Goal: Information Seeking & Learning: Learn about a topic

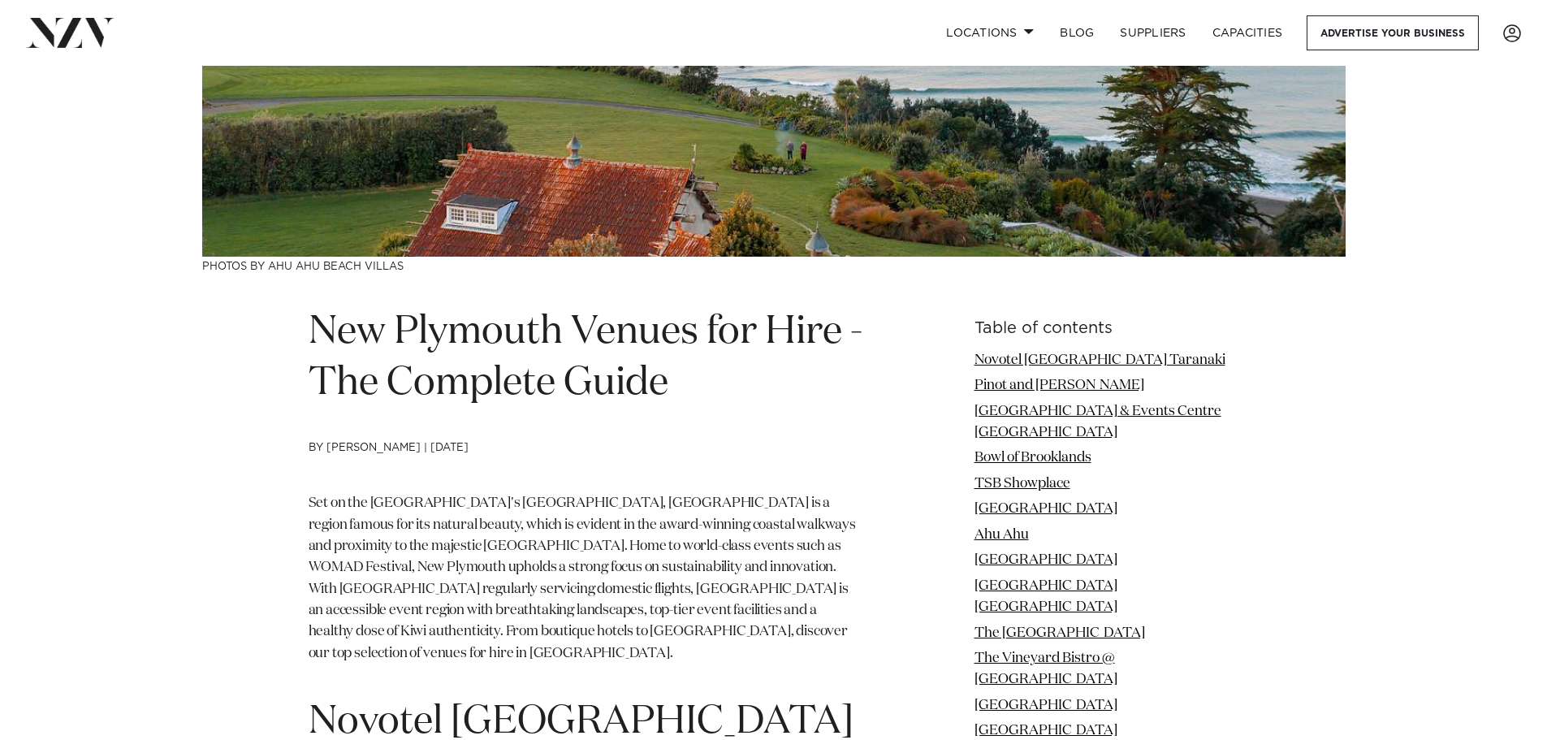
scroll to position [406, 0]
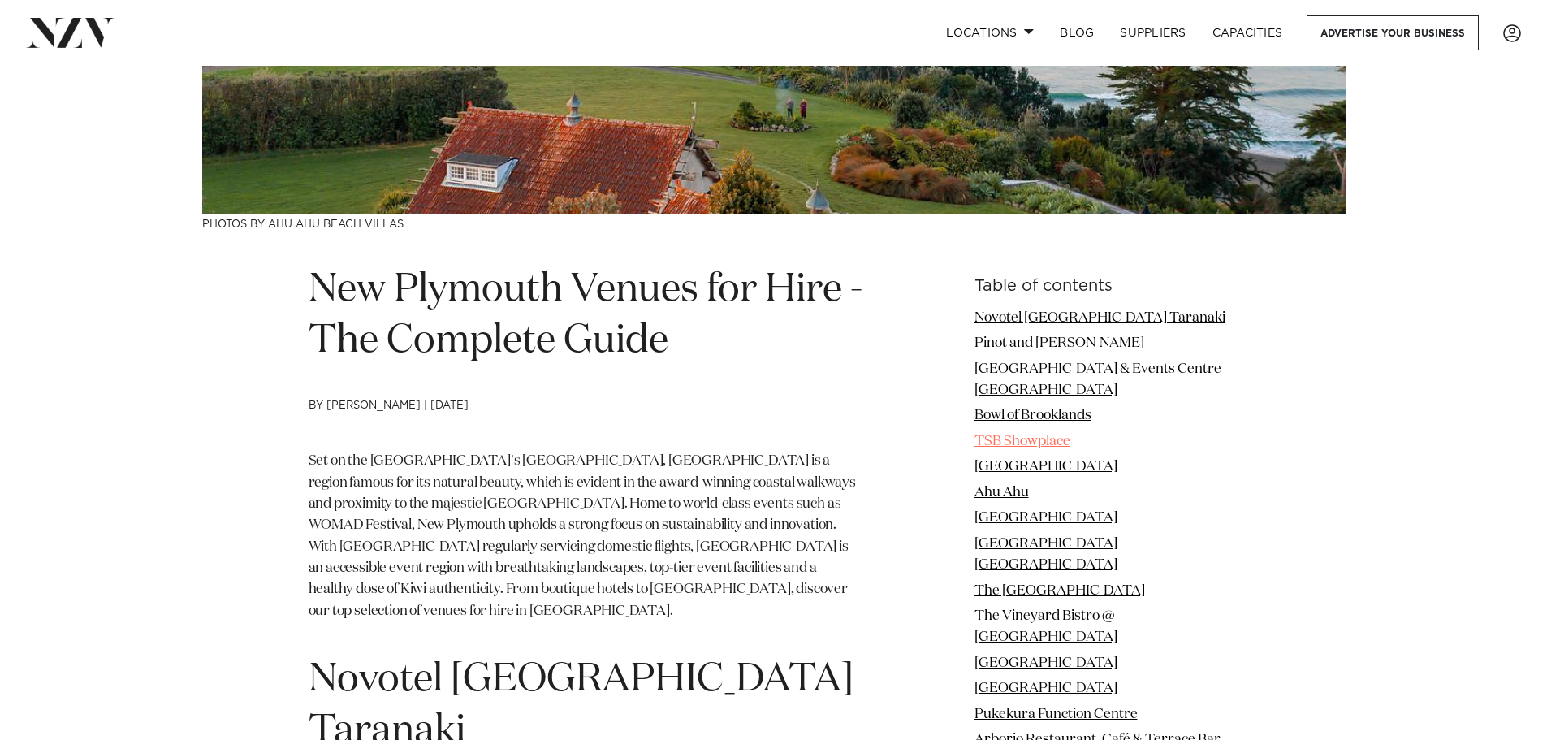
click at [1003, 434] on link "TSB Showplace" at bounding box center [1022, 441] width 96 height 14
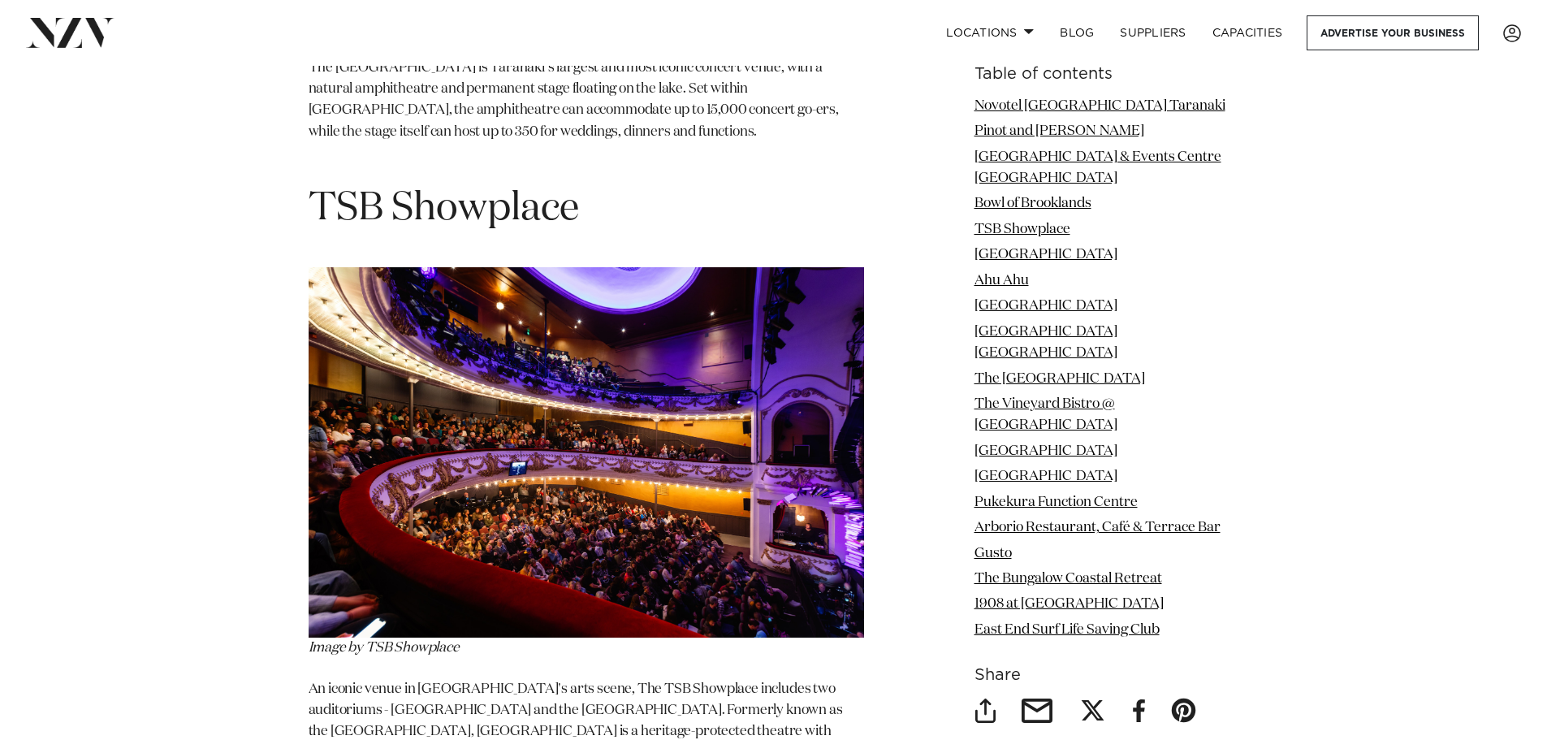
scroll to position [3645, 0]
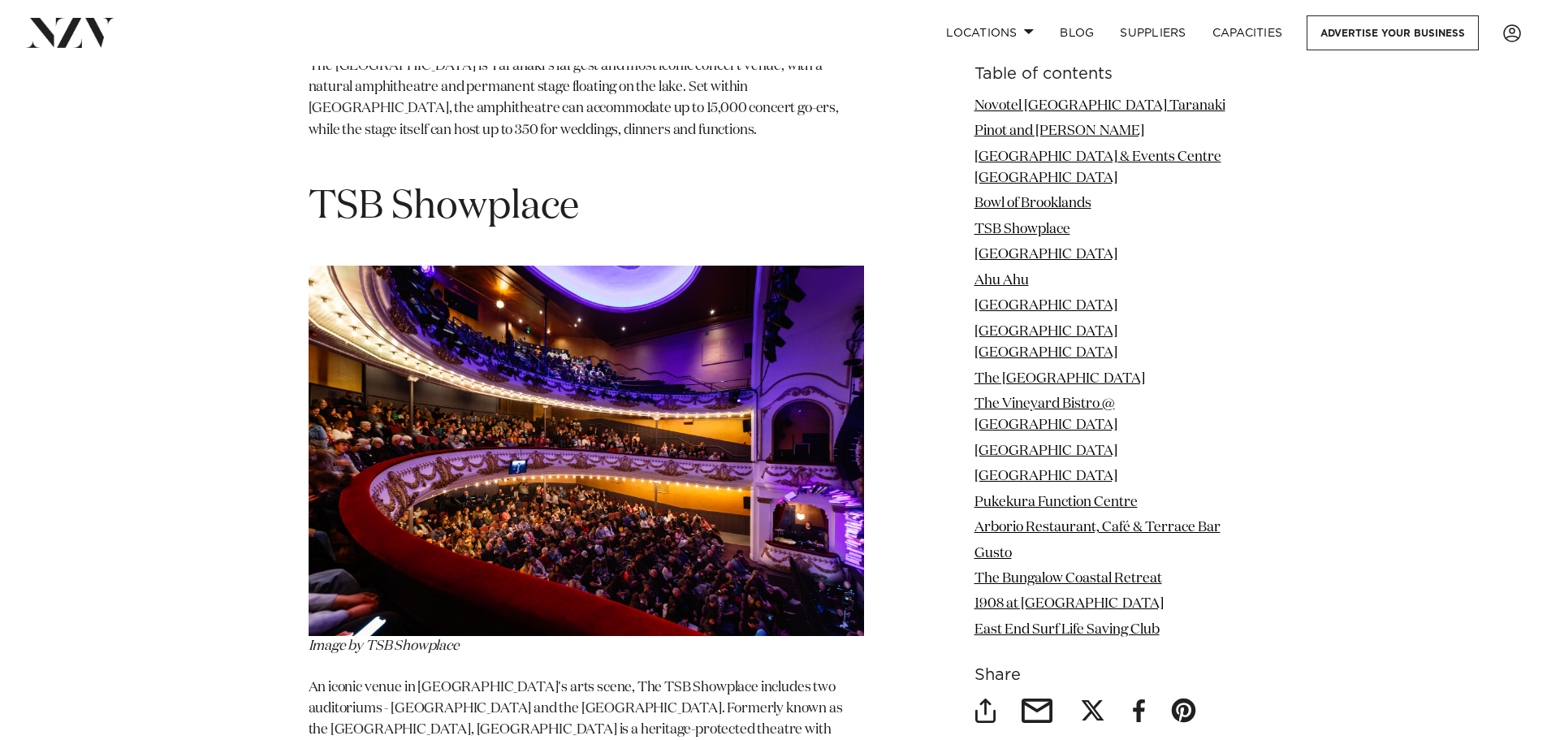
click at [659, 410] on img at bounding box center [586, 451] width 555 height 370
click at [1003, 222] on link "TSB Showplace" at bounding box center [1022, 229] width 96 height 14
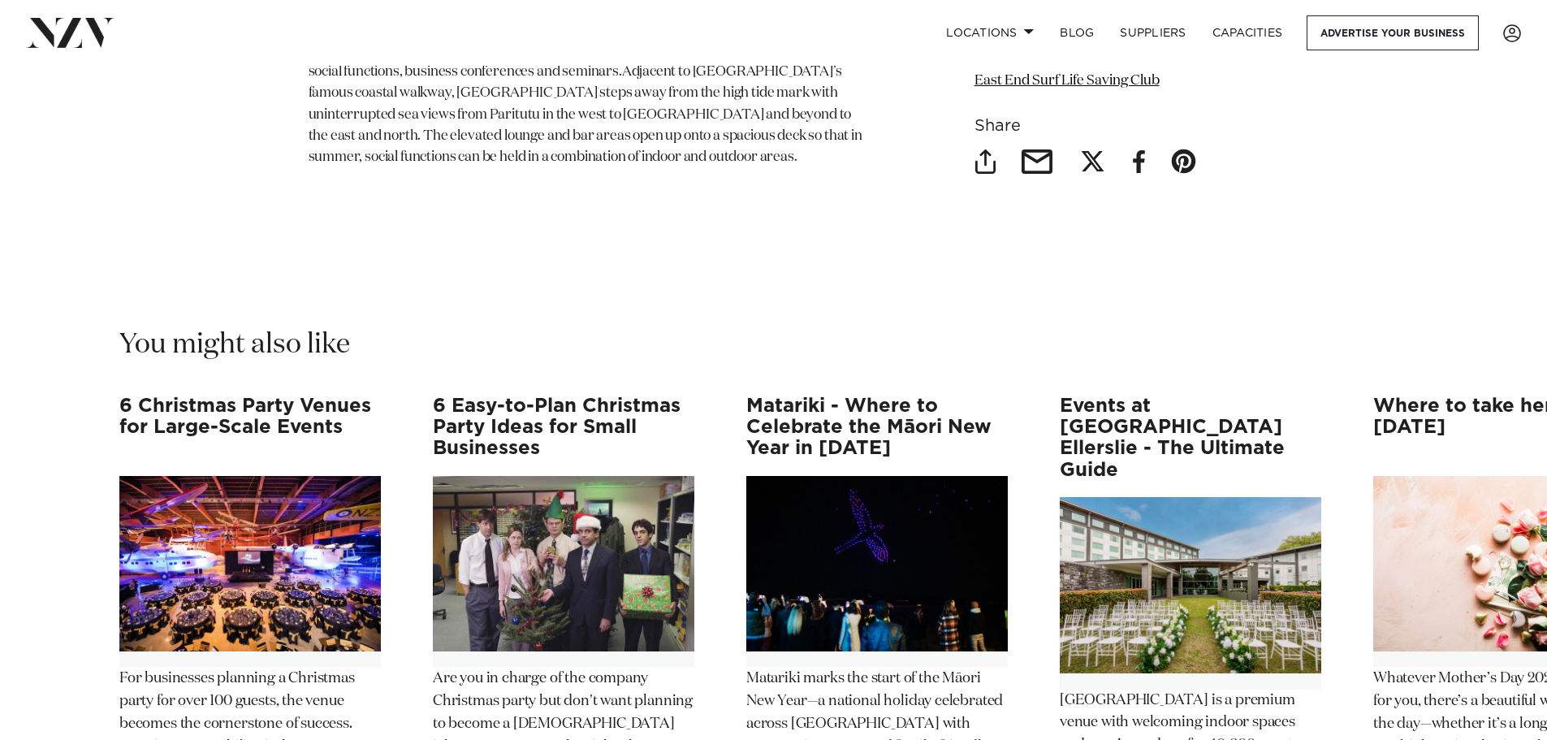
scroll to position [13308, 0]
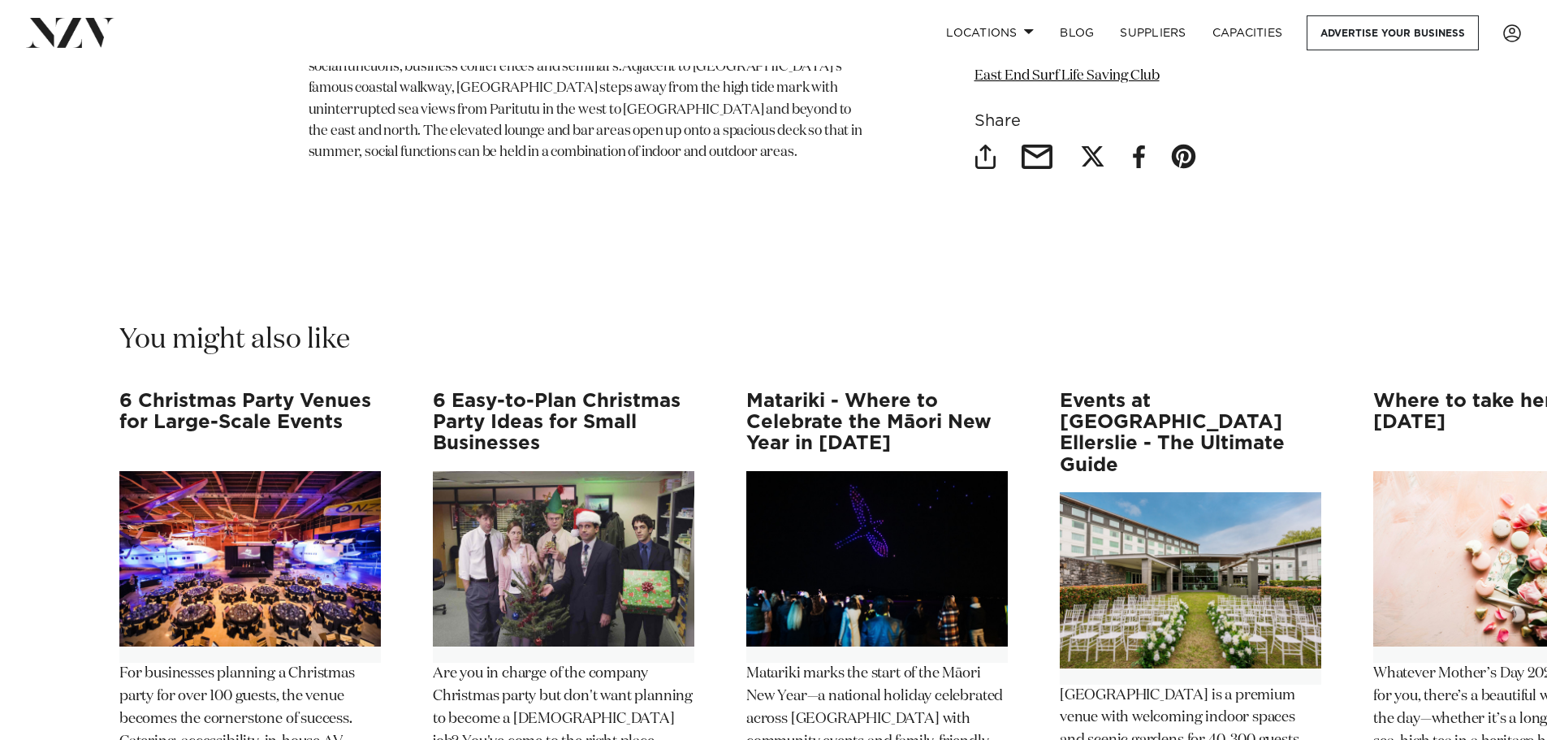
click at [271, 471] on img "1 / 12" at bounding box center [249, 558] width 261 height 175
click at [582, 471] on img "2 / 12" at bounding box center [563, 558] width 261 height 175
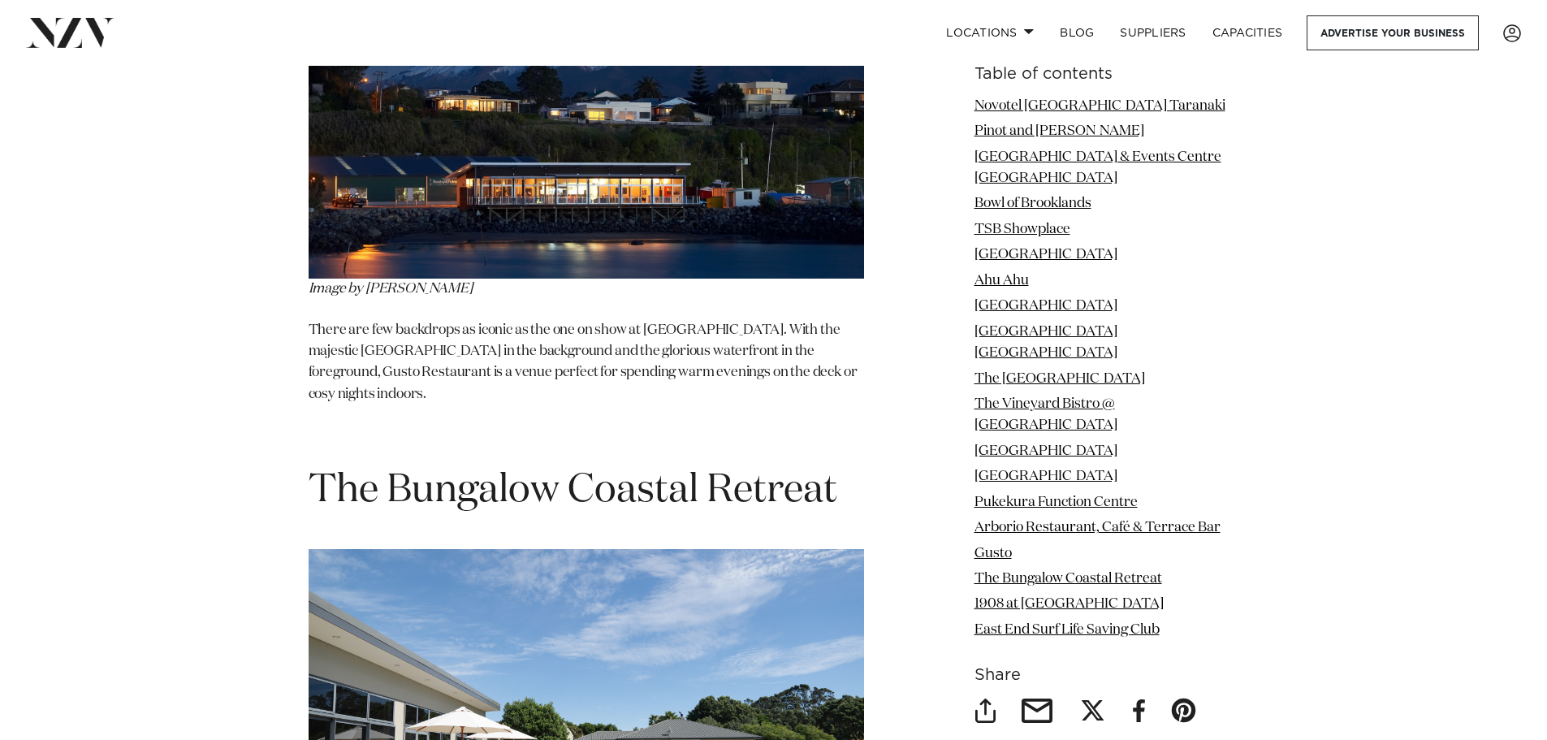
scroll to position [10628, 0]
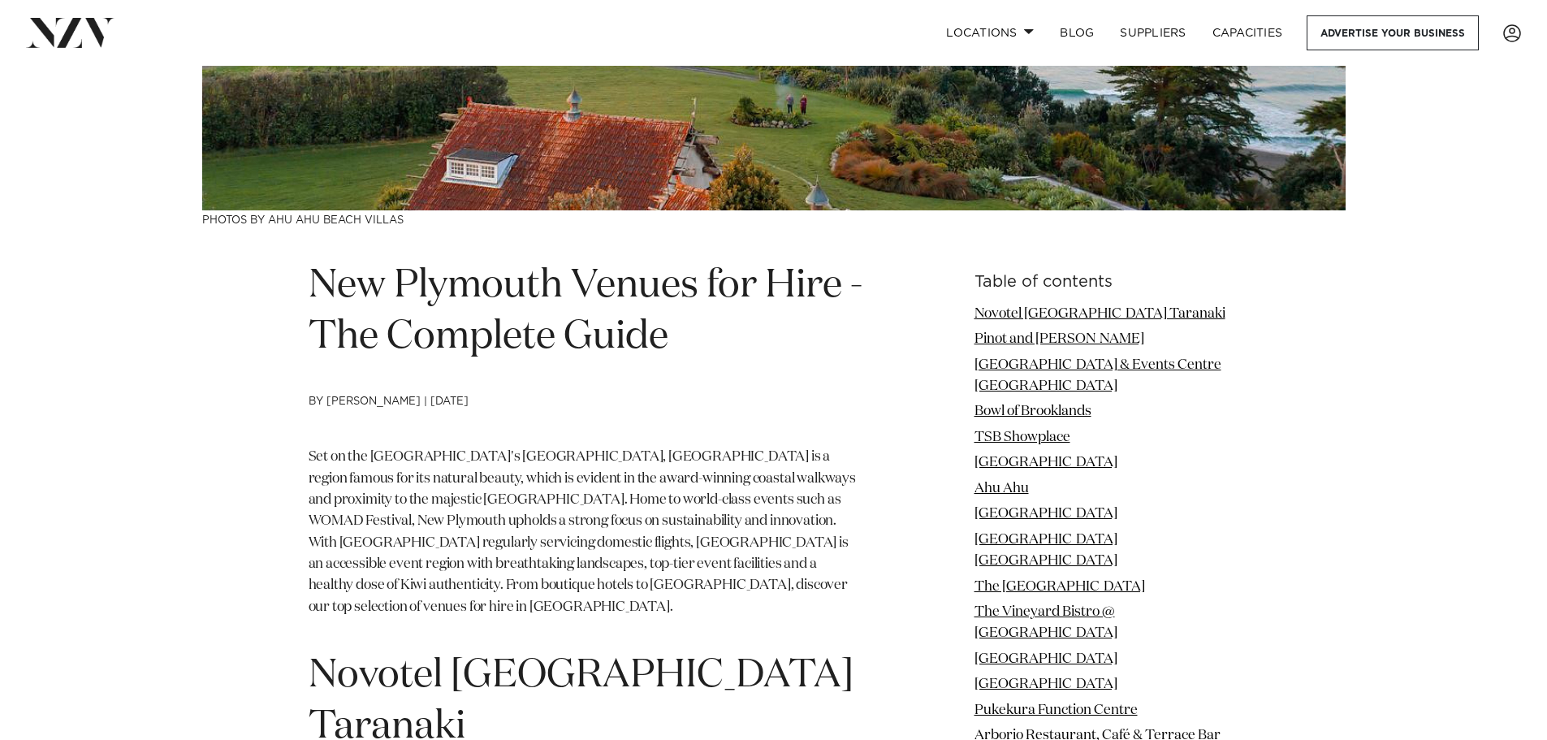
scroll to position [406, 0]
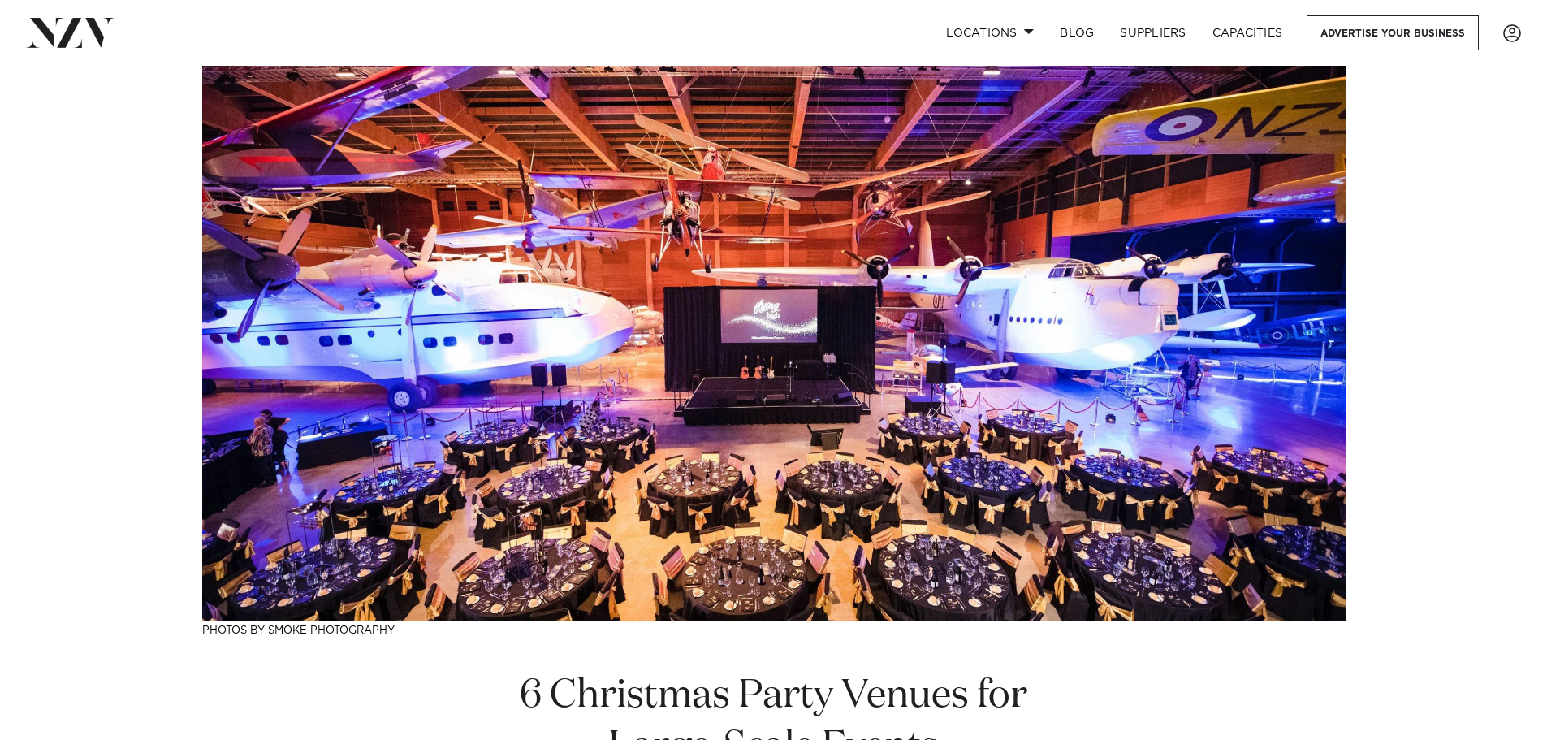
click at [859, 349] on img at bounding box center [773, 343] width 1143 height 555
click at [823, 253] on img at bounding box center [773, 343] width 1143 height 555
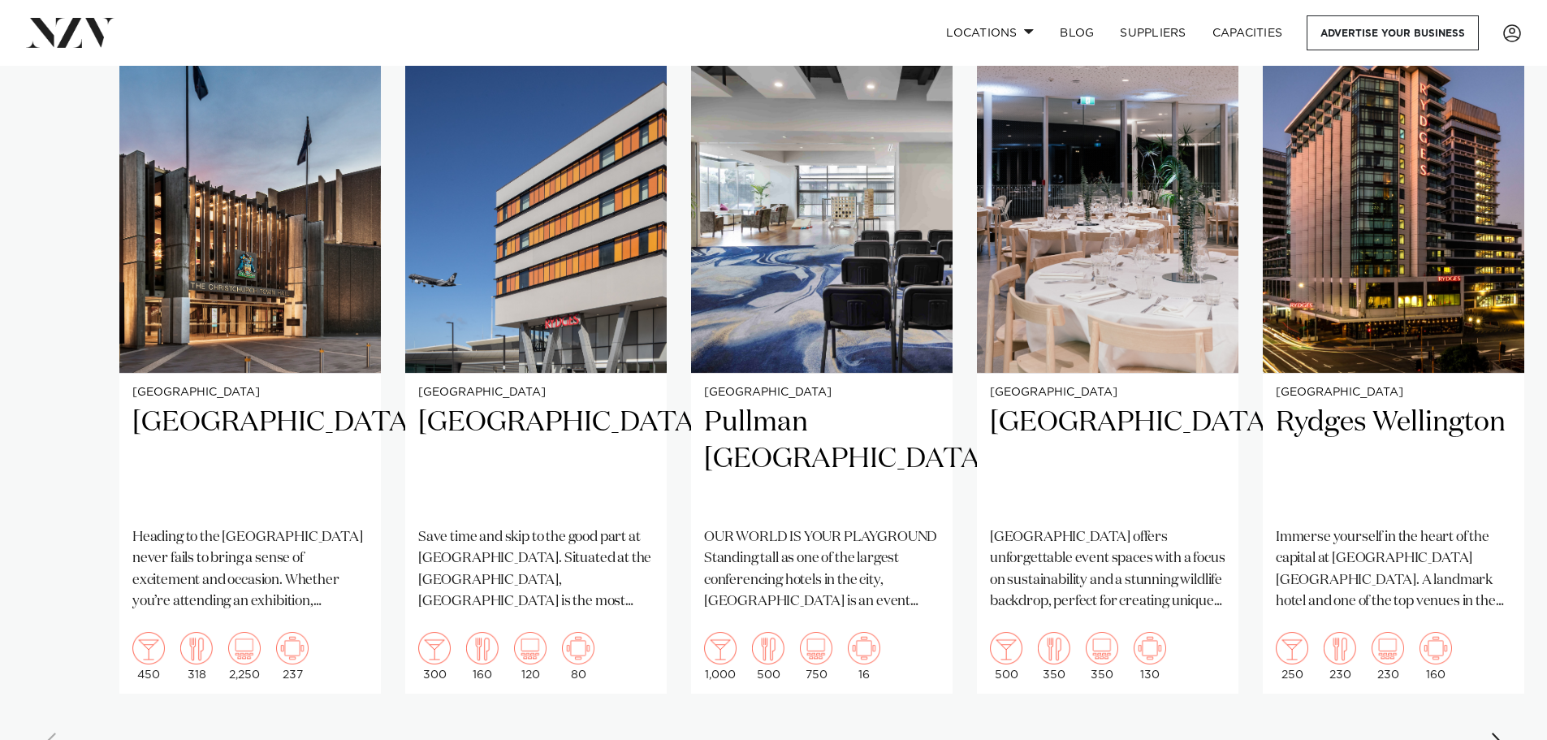
scroll to position [1380, 0]
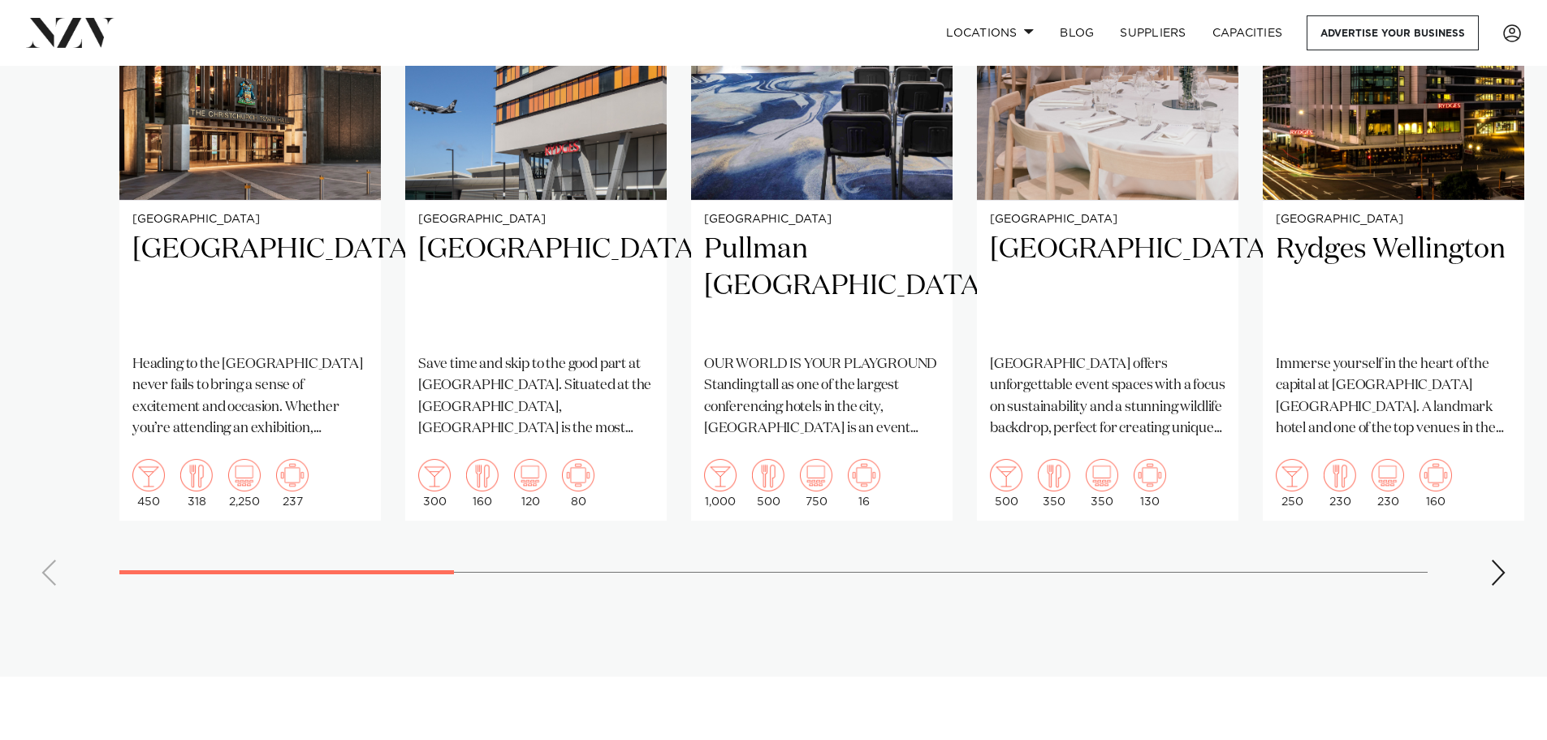
click at [1502, 574] on div "Next slide" at bounding box center [1498, 572] width 16 height 26
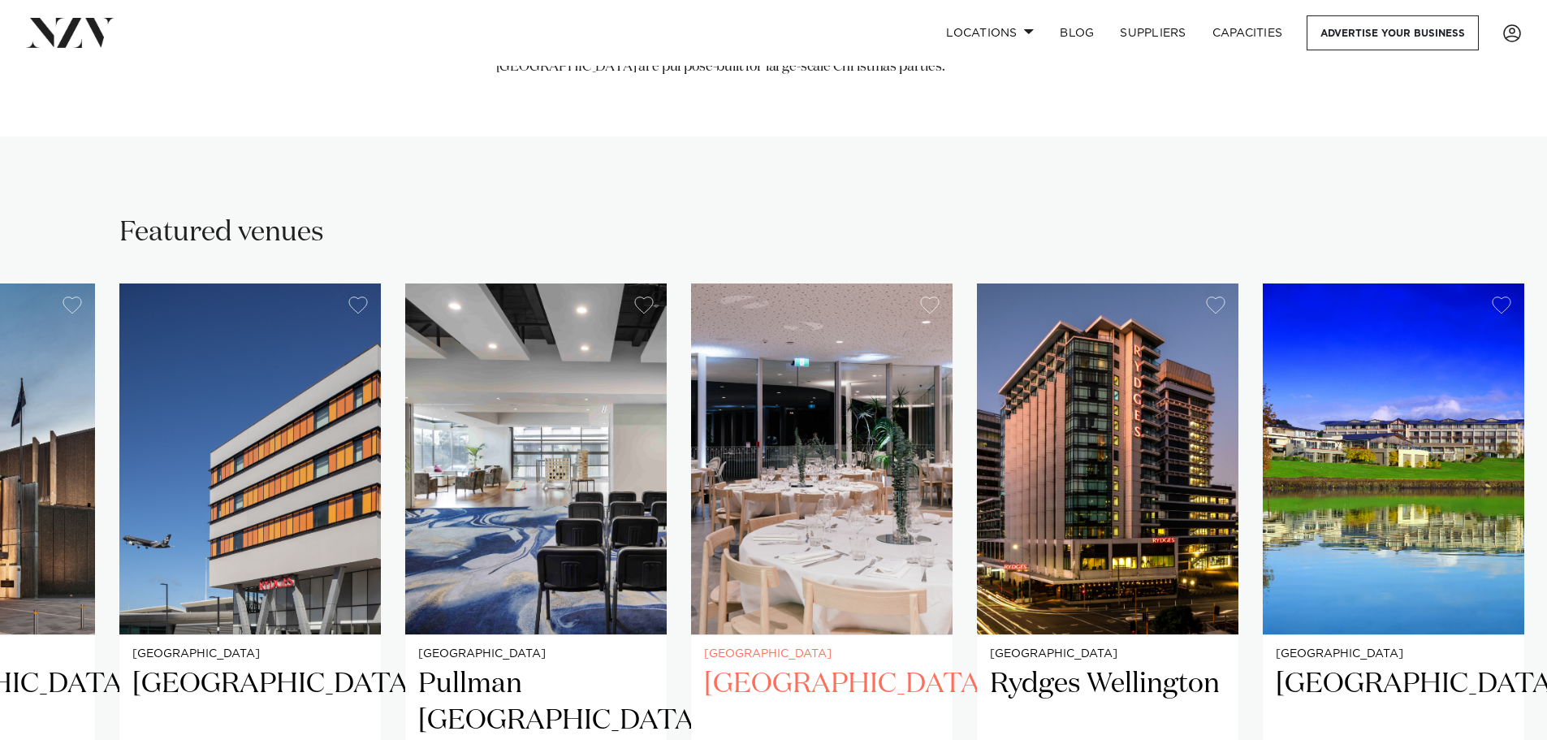
scroll to position [974, 0]
